Goal: Task Accomplishment & Management: Use online tool/utility

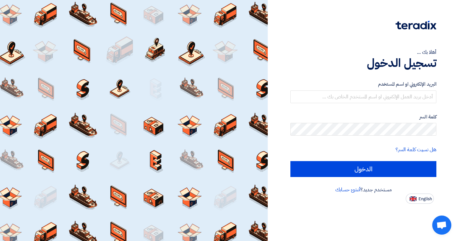
type input "[EMAIL_ADDRESS][DOMAIN_NAME]"
click at [289, 158] on div "أهلا بك ... تسجيل الدخول البريد الإلكتروني او اسم المستخدم [EMAIL_ADDRESS][DOMA…" at bounding box center [363, 102] width 182 height 204
click at [281, 125] on div "أهلا بك ... تسجيل الدخول البريد الإلكتروني او اسم المستخدم [EMAIL_ADDRESS][DOMA…" at bounding box center [363, 102] width 182 height 204
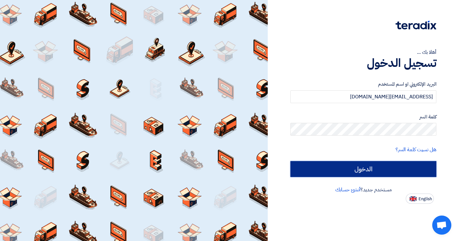
click at [347, 168] on input "الدخول" at bounding box center [363, 169] width 146 height 16
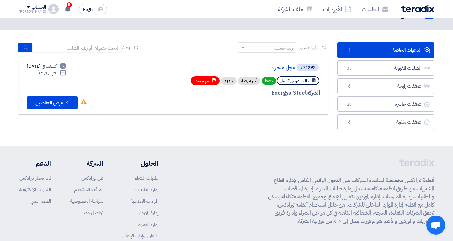
scroll to position [32, 0]
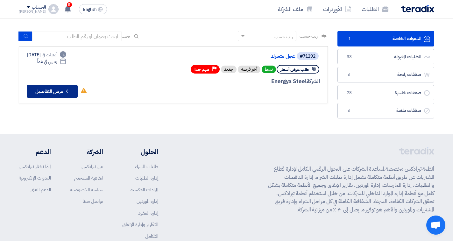
click at [61, 95] on button "Check details عرض التفاصيل" at bounding box center [52, 91] width 51 height 13
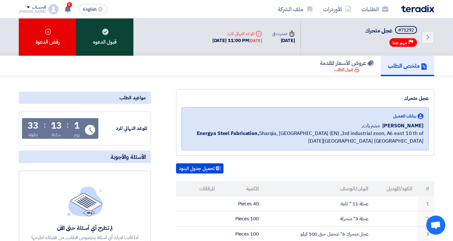
click at [108, 47] on div "قبول الدعوه" at bounding box center [104, 36] width 57 height 37
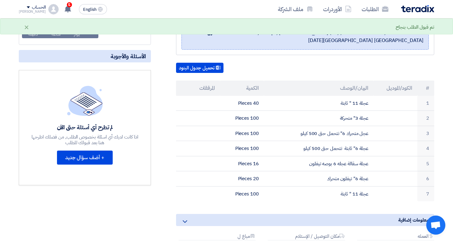
scroll to position [96, 0]
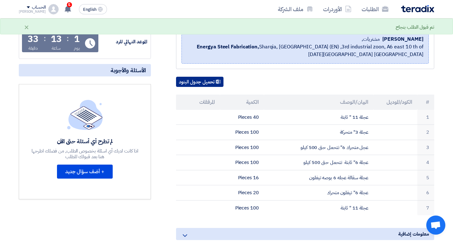
click at [209, 83] on button "تحميل جدول البنود" at bounding box center [199, 82] width 47 height 10
